Goal: Task Accomplishment & Management: Use online tool/utility

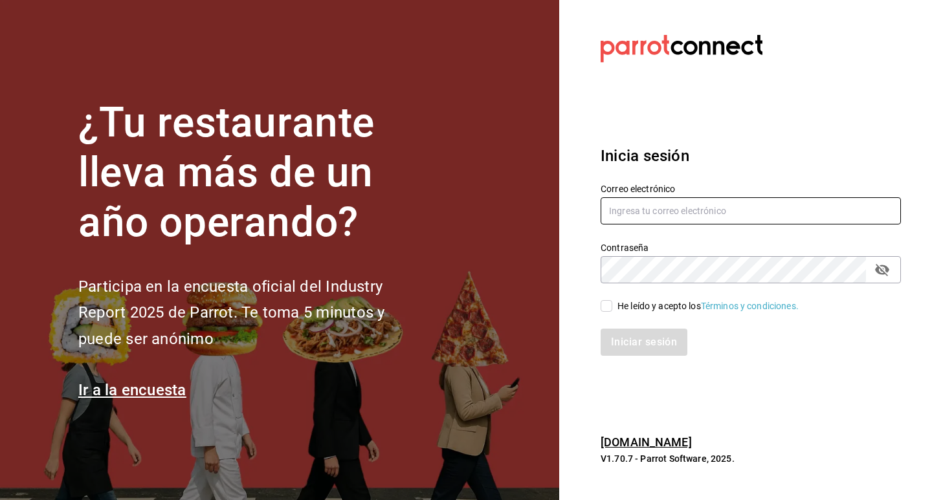
click at [683, 211] on input "text" at bounding box center [751, 210] width 300 height 27
type input "nini@clopostres.com"
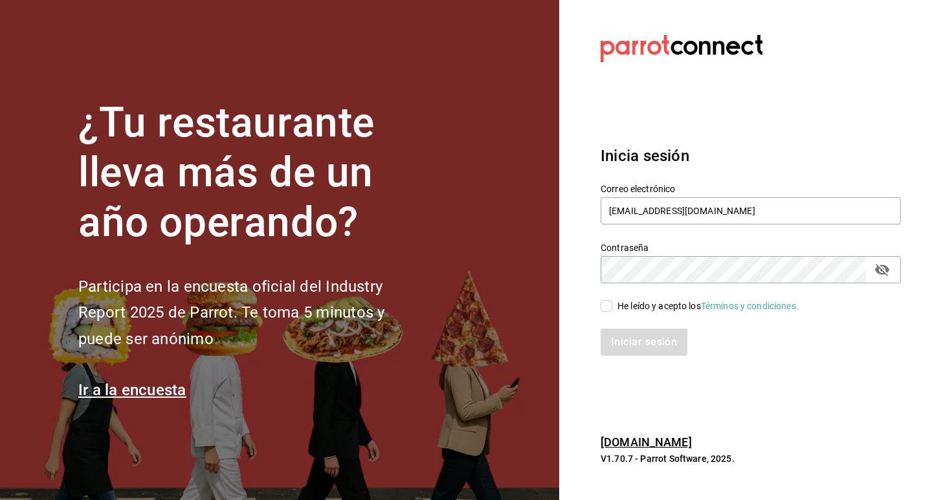
click at [608, 313] on div "Iniciar sesión" at bounding box center [743, 334] width 316 height 43
click at [608, 308] on input "He leído y acepto los Términos y condiciones." at bounding box center [607, 306] width 12 height 12
checkbox input "true"
click at [646, 350] on button "Iniciar sesión" at bounding box center [645, 342] width 88 height 27
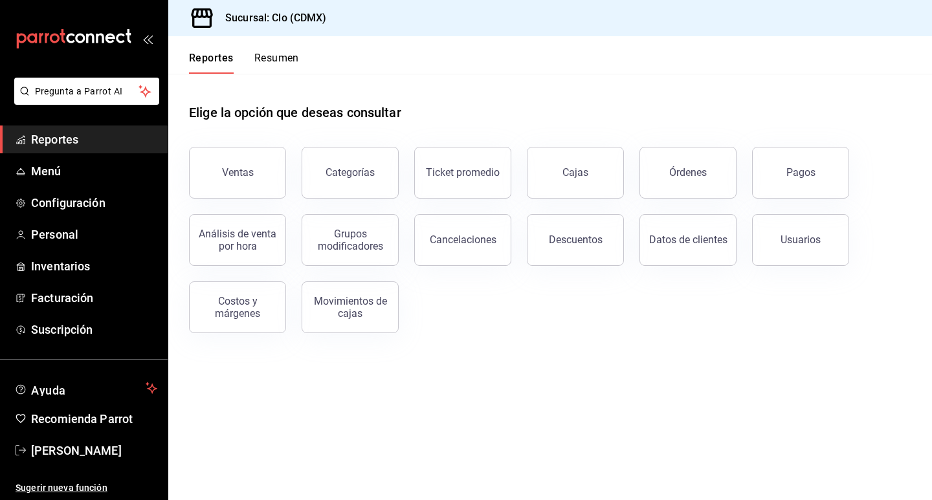
click at [266, 65] on button "Resumen" at bounding box center [276, 63] width 45 height 22
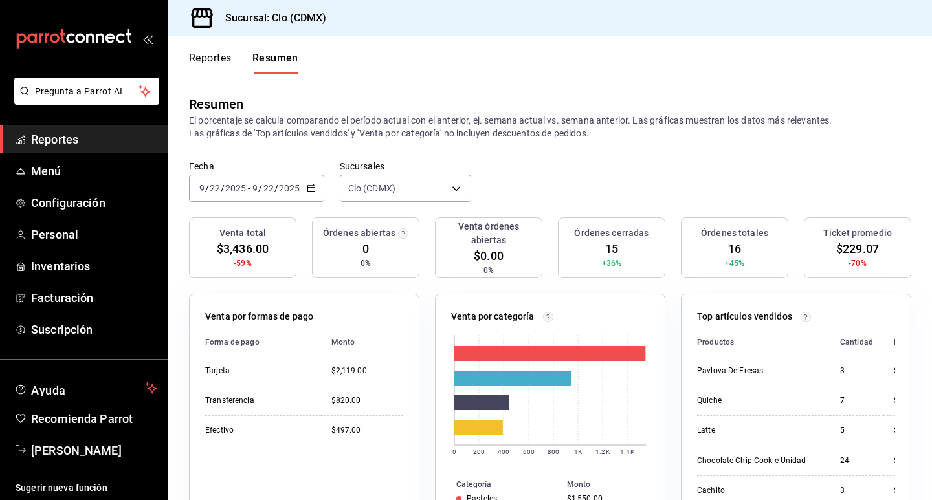
click at [662, 161] on div "Fecha [DATE] [DATE] - [DATE] [DATE] Sucursales Clo (CDMX) [object Object]" at bounding box center [550, 189] width 764 height 57
